Goal: Transaction & Acquisition: Purchase product/service

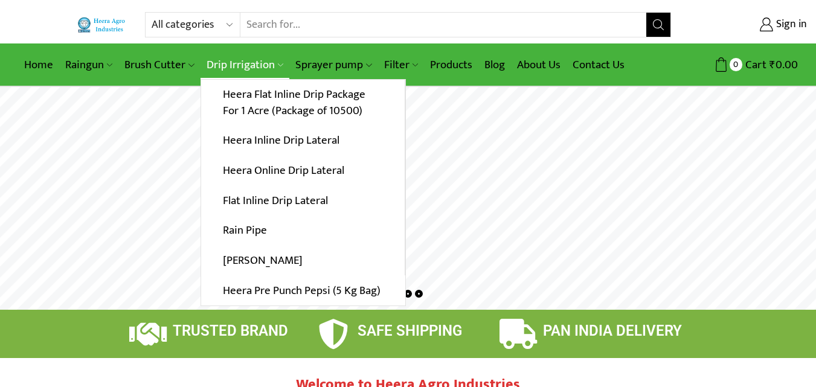
click at [231, 62] on link "Drip Irrigation" at bounding box center [244, 65] width 89 height 28
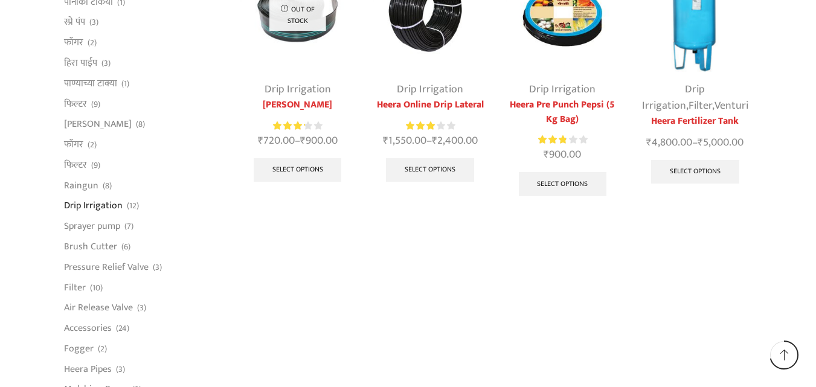
scroll to position [652, 0]
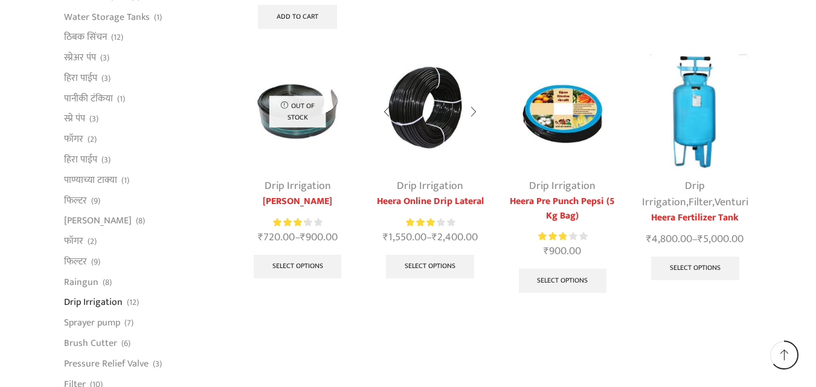
click at [418, 147] on img at bounding box center [430, 111] width 114 height 114
click at [417, 132] on img at bounding box center [430, 111] width 114 height 114
click at [421, 117] on img at bounding box center [430, 111] width 114 height 114
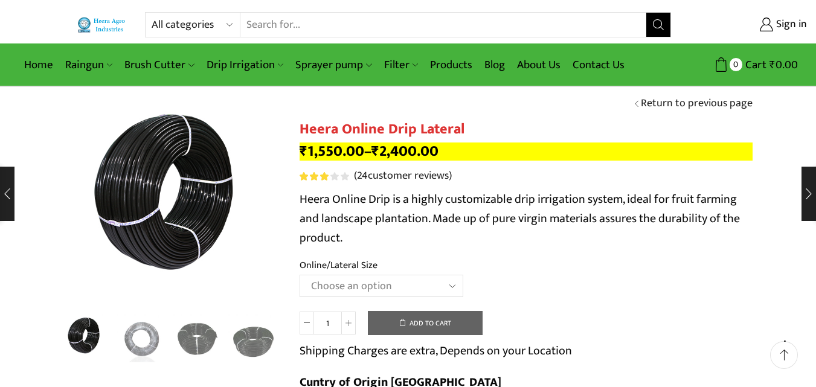
scroll to position [217, 0]
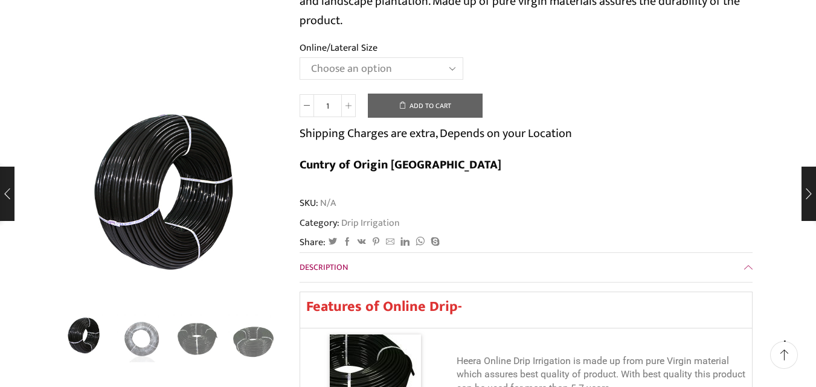
click at [450, 68] on select "Choose an option Heera Online 16MM Heera Online GOLD 16MM Heera Online 12MM Hee…" at bounding box center [381, 68] width 164 height 22
click at [299, 57] on select "Choose an option Heera Online 16MM Heera Online GOLD 16MM Heera Online 12MM Hee…" at bounding box center [381, 68] width 164 height 22
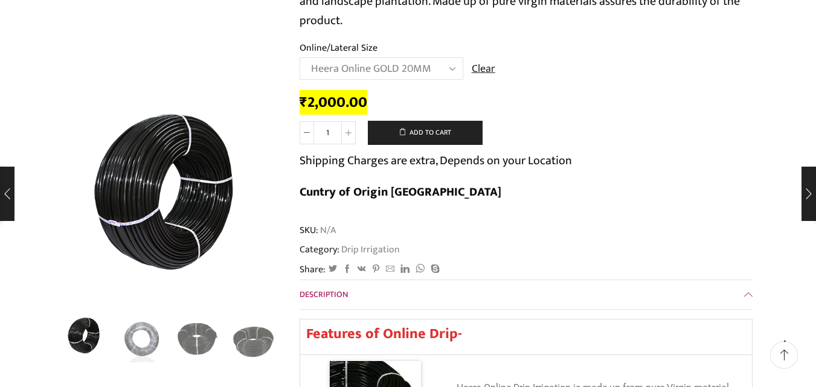
click at [452, 71] on select "Choose an option Heera Online 16MM Heera Online GOLD 16MM Heera Online 12MM Hee…" at bounding box center [381, 68] width 164 height 22
click at [299, 57] on select "Choose an option Heera Online 16MM Heera Online GOLD 16MM Heera Online 12MM Hee…" at bounding box center [381, 68] width 164 height 22
select select "Heera Online GOLD 12MM"
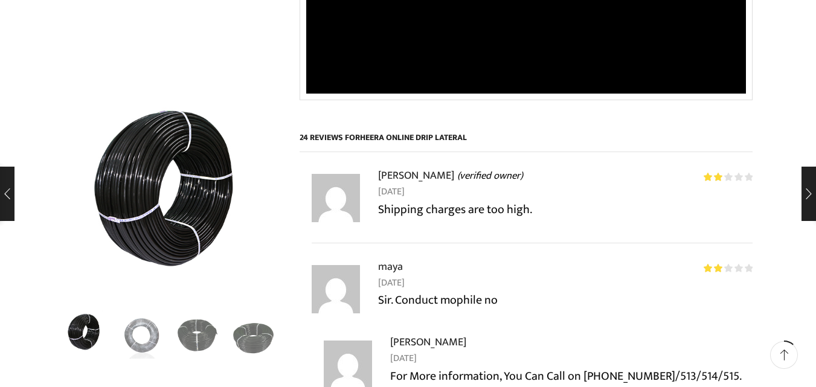
scroll to position [1570, 0]
